Goal: Use online tool/utility: Utilize a website feature to perform a specific function

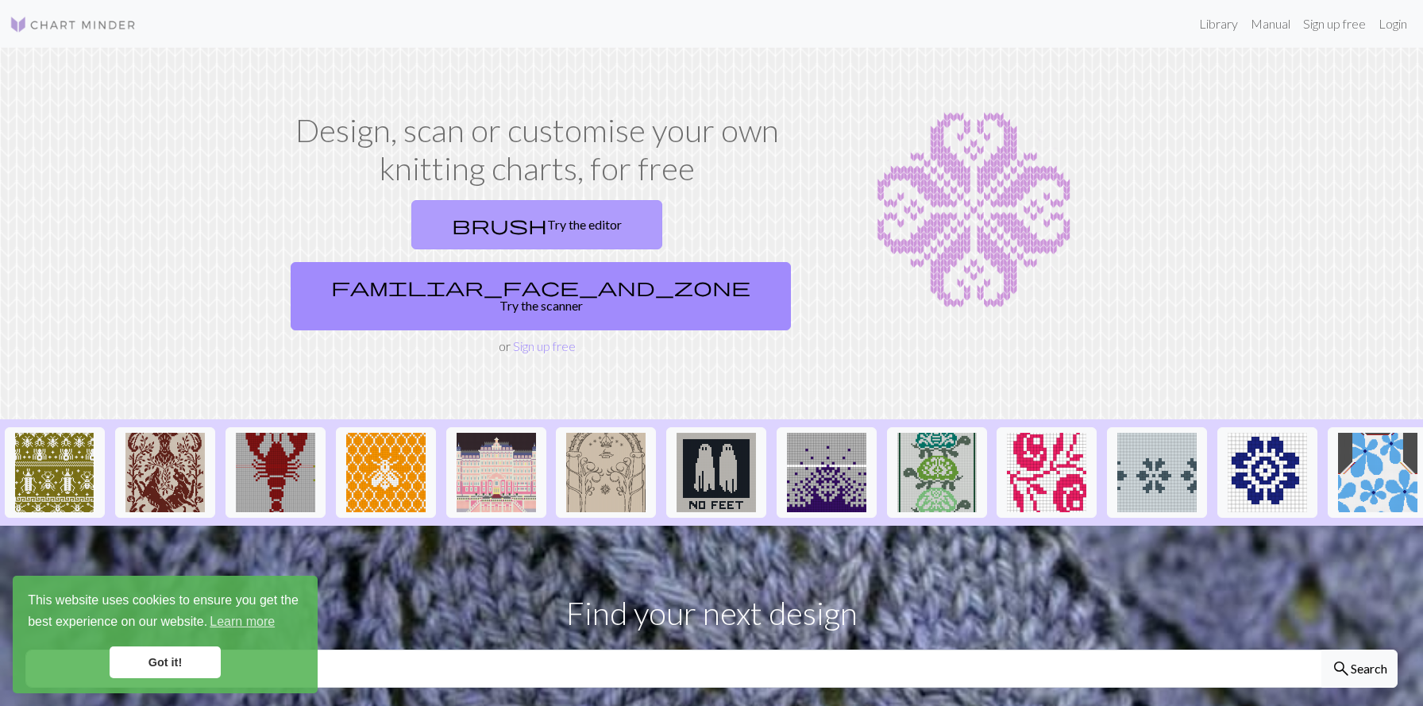
click at [431, 226] on link "brush Try the editor" at bounding box center [536, 224] width 251 height 49
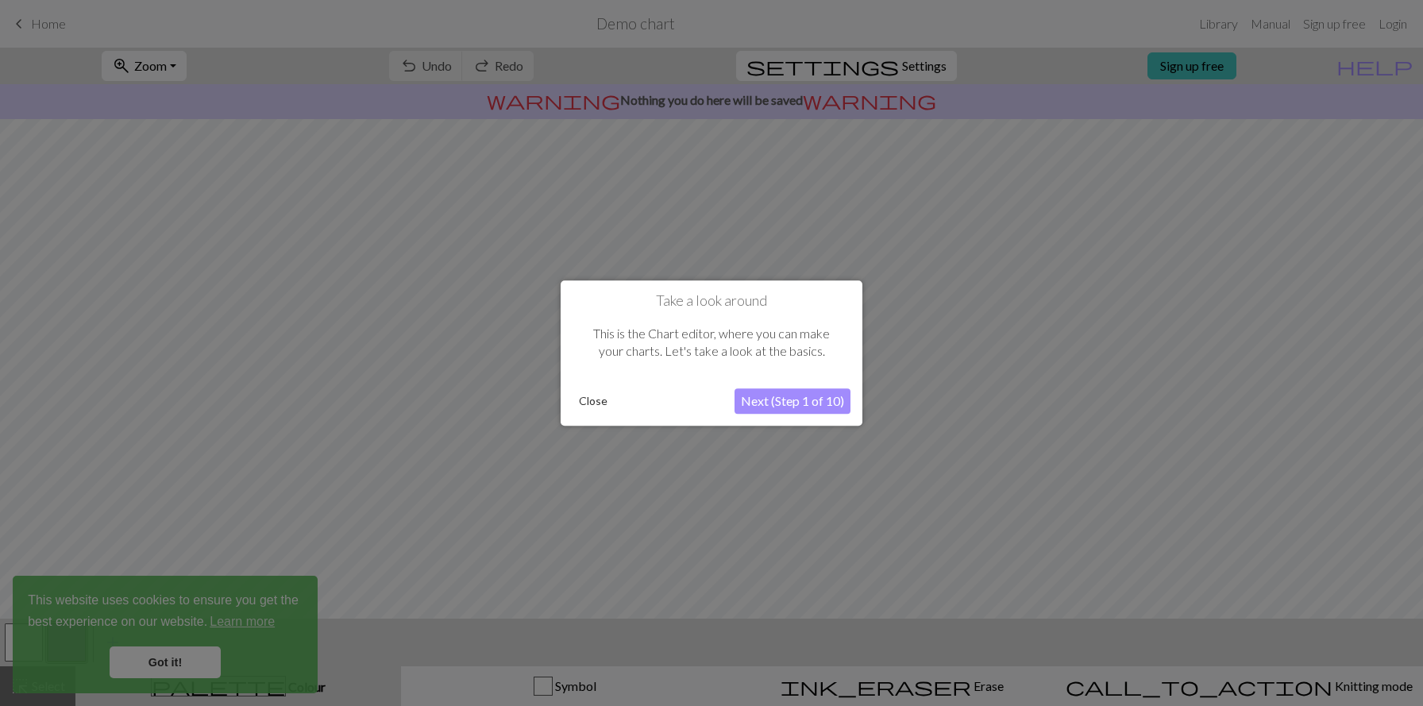
click at [592, 399] on button "Close" at bounding box center [593, 401] width 41 height 24
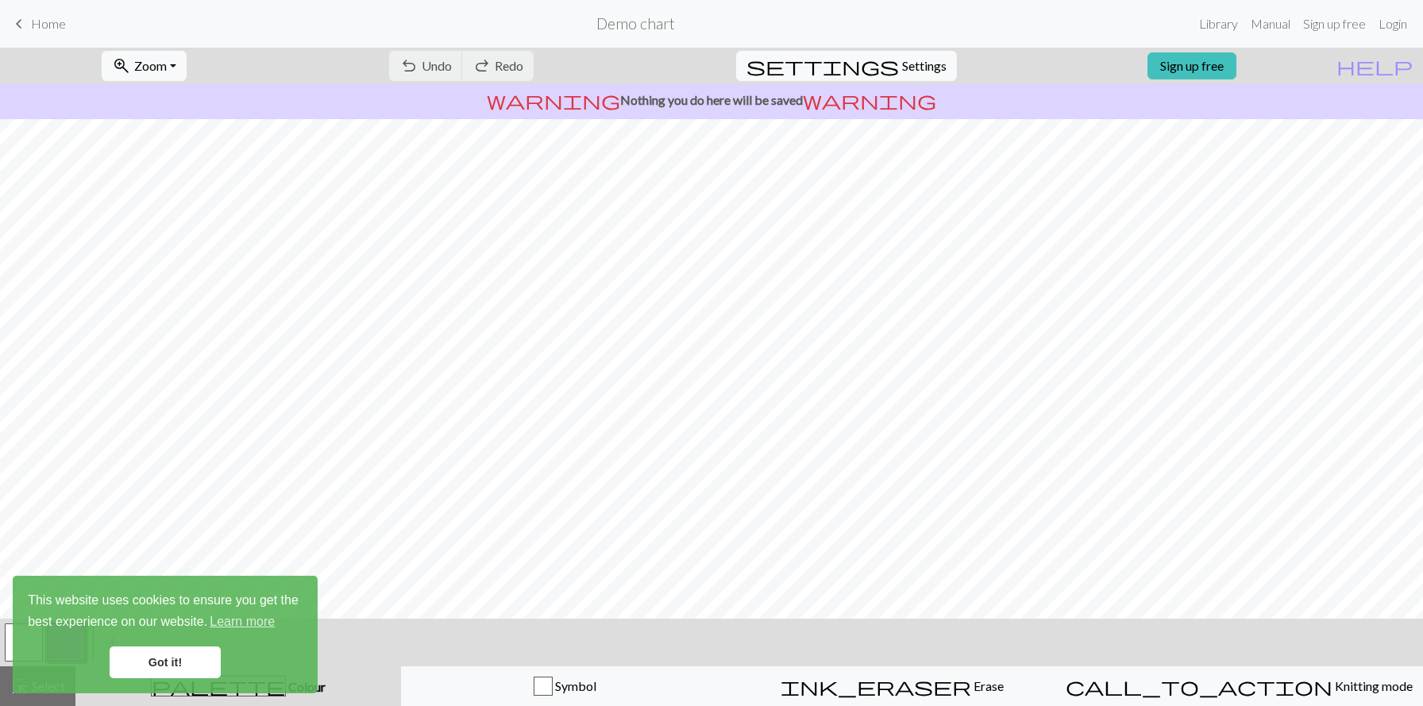
click at [156, 640] on div "This website uses cookies to ensure you get the best experience on our website.…" at bounding box center [165, 635] width 305 height 118
click at [156, 658] on link "Got it!" at bounding box center [165, 663] width 111 height 32
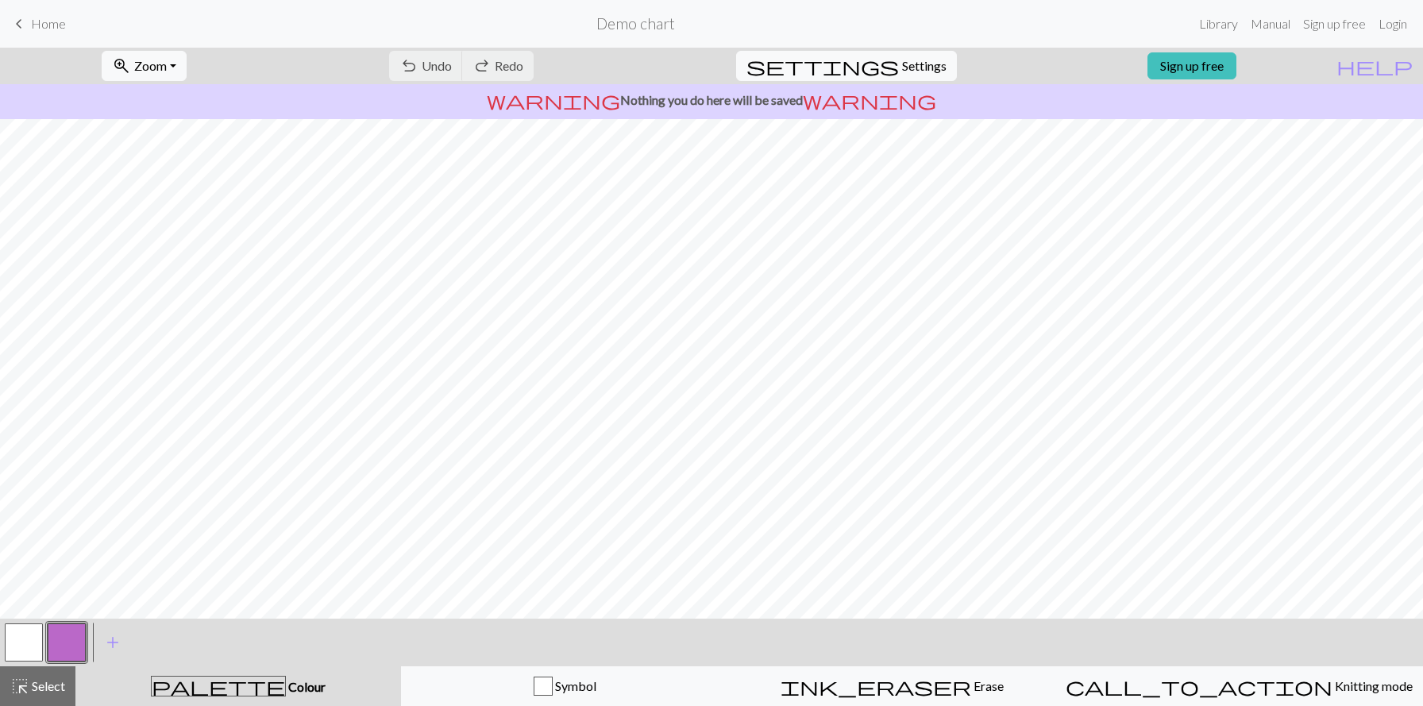
click at [72, 635] on button "button" at bounding box center [67, 643] width 38 height 38
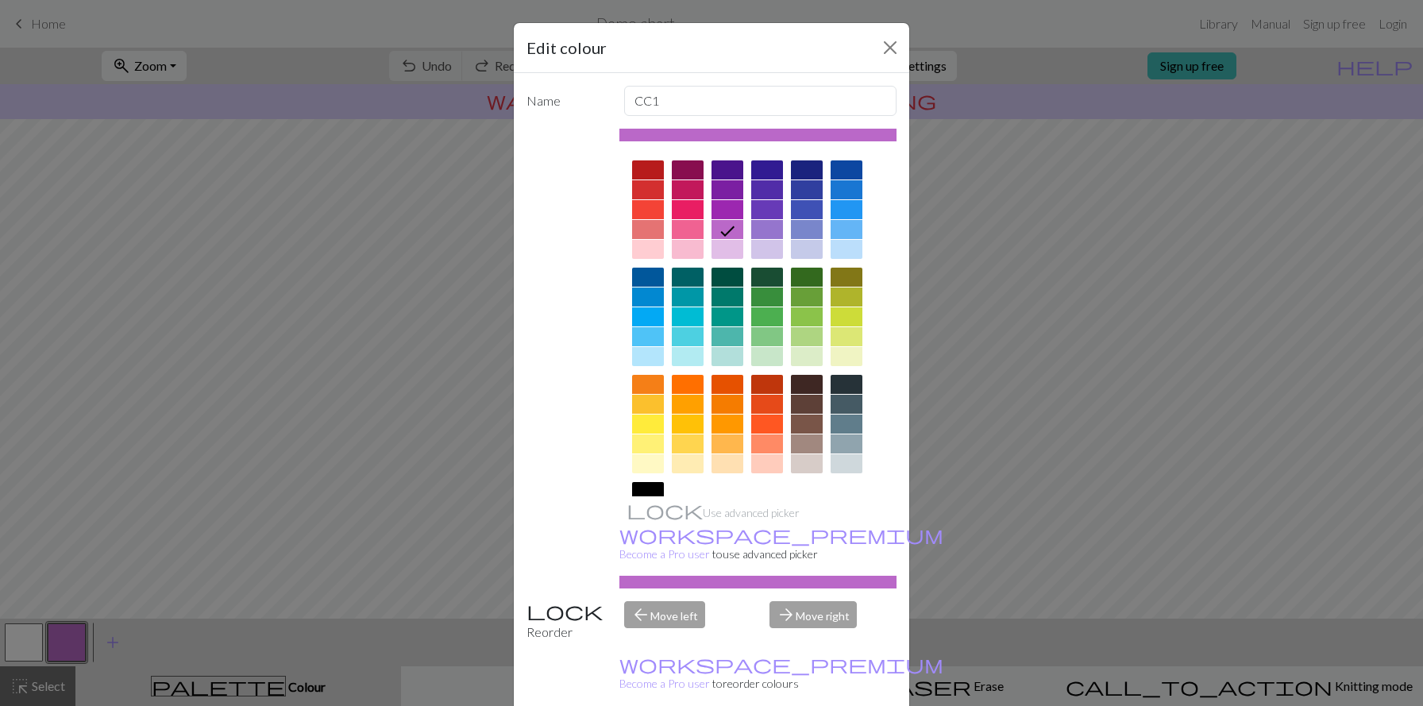
click at [644, 317] on div at bounding box center [648, 316] width 32 height 19
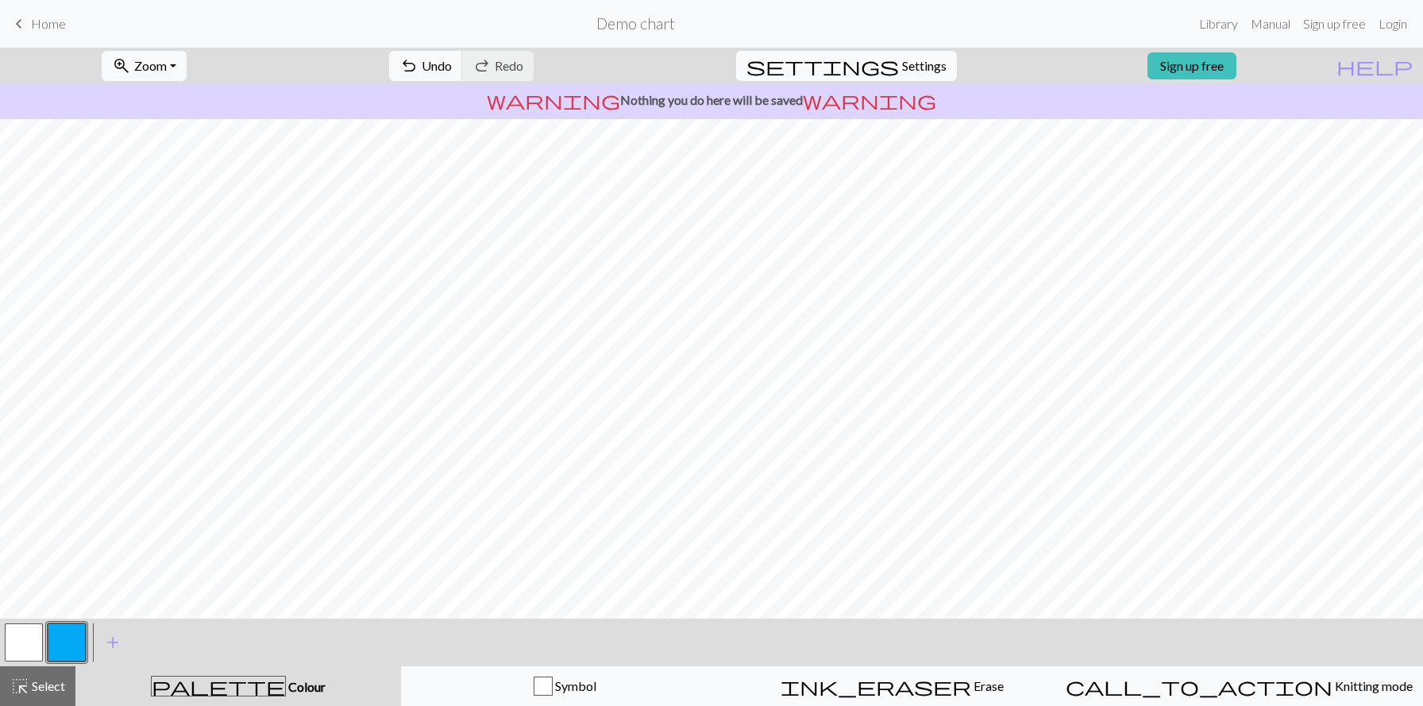
click at [876, 56] on span "settings" at bounding box center [823, 66] width 153 height 22
select select "aran"
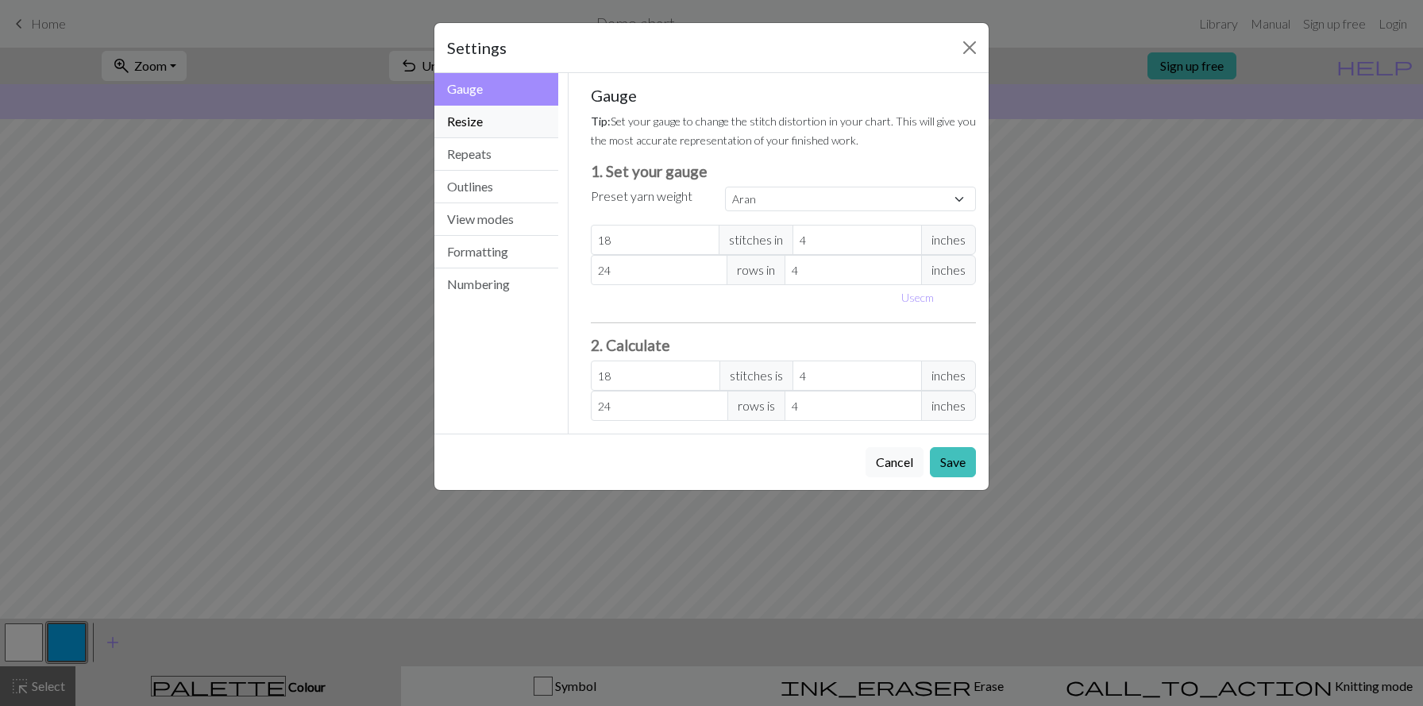
click at [521, 122] on button "Resize" at bounding box center [496, 122] width 124 height 33
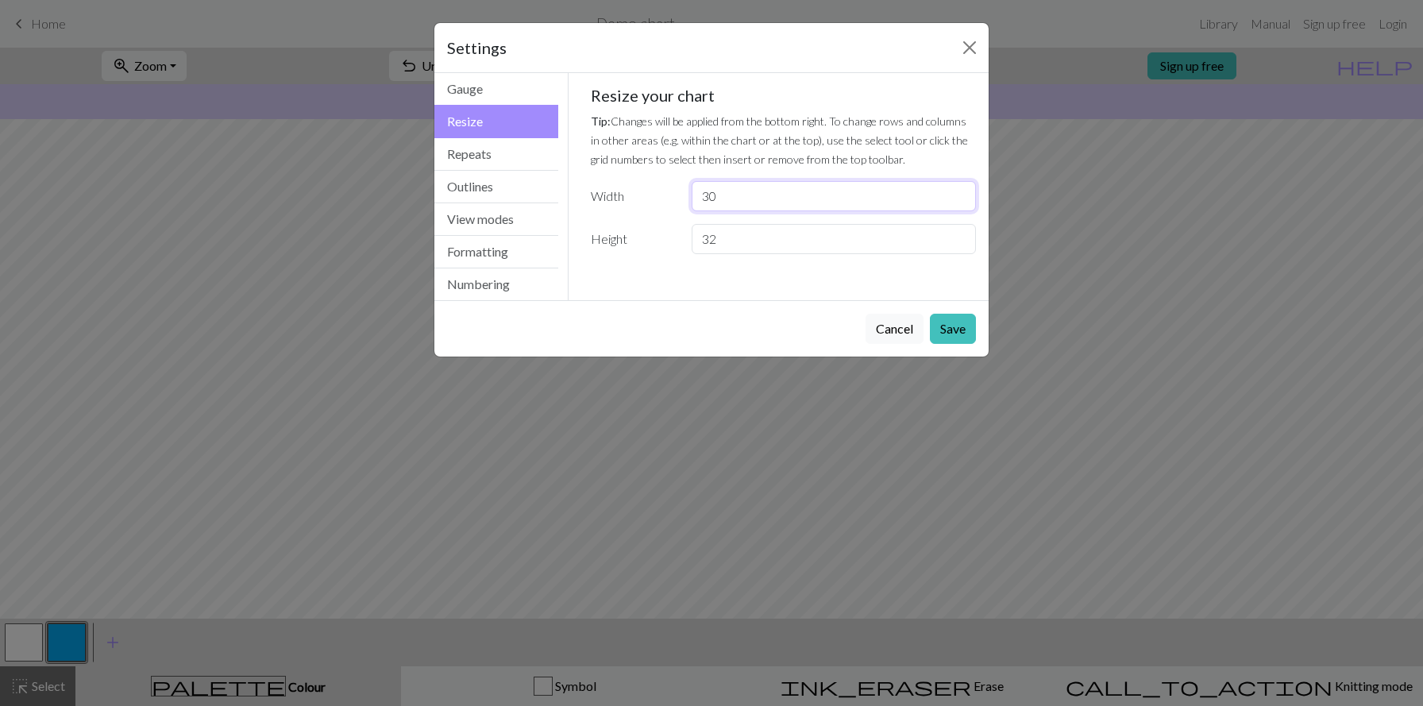
click at [794, 196] on input "30" at bounding box center [834, 196] width 284 height 30
type input "3"
type input "84"
click at [781, 241] on input "32" at bounding box center [834, 239] width 284 height 30
type input "3"
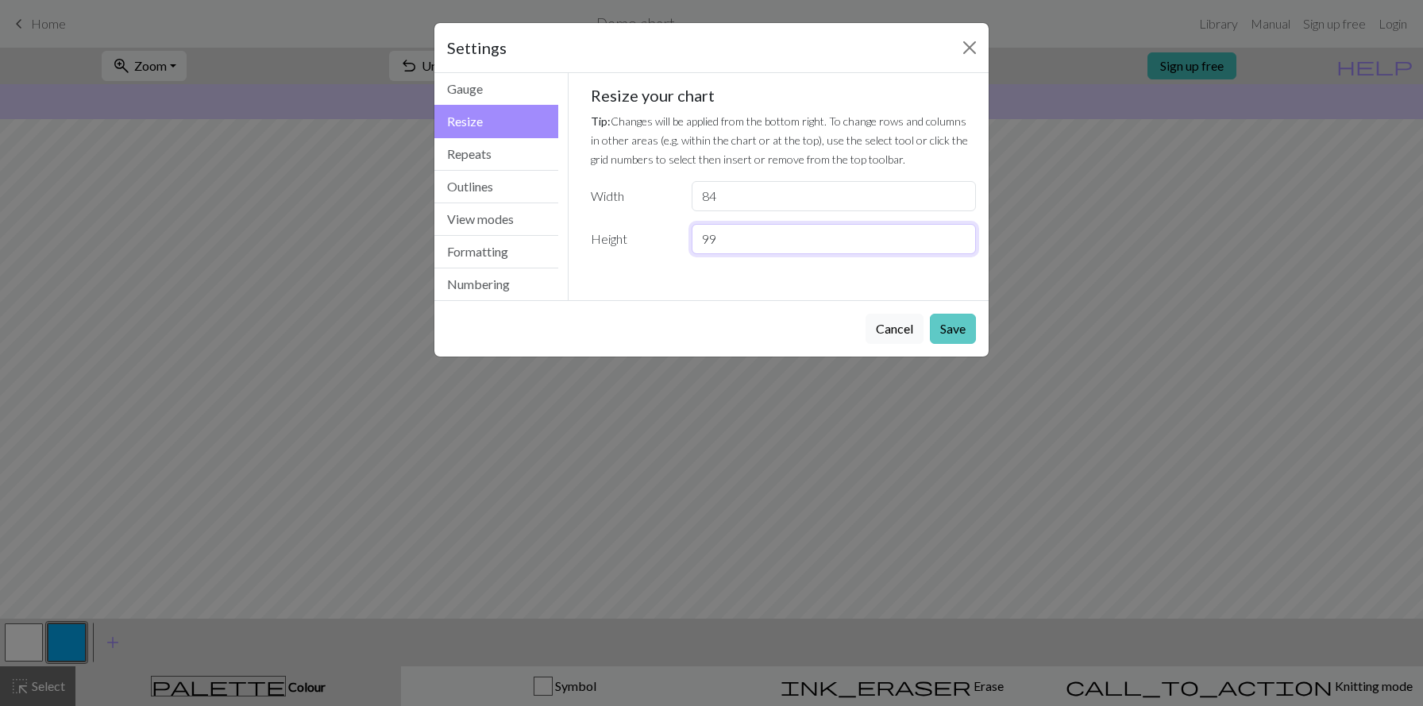
type input "99"
click at [940, 334] on button "Save" at bounding box center [953, 329] width 46 height 30
